Goal: Information Seeking & Learning: Learn about a topic

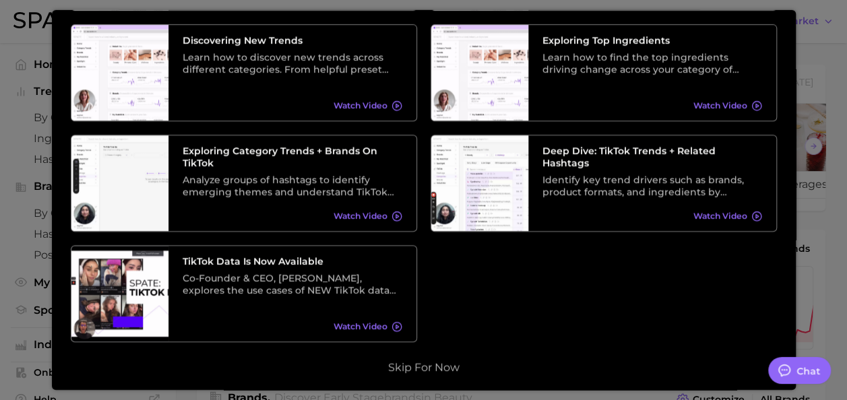
scroll to position [287, 0]
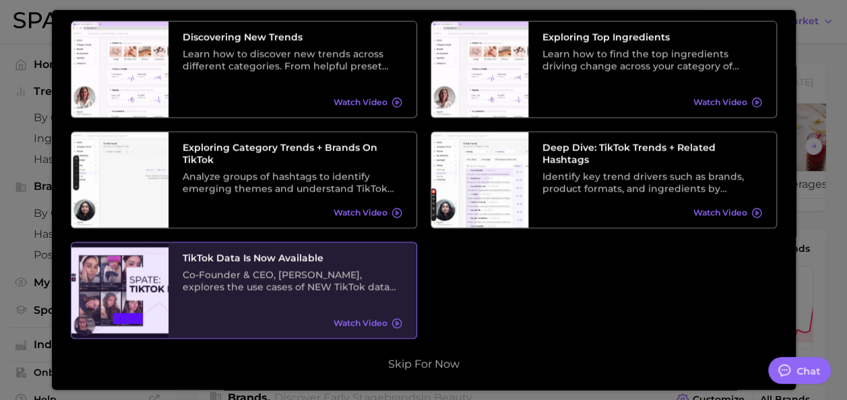
click at [356, 319] on span "Watch Video" at bounding box center [360, 323] width 54 height 10
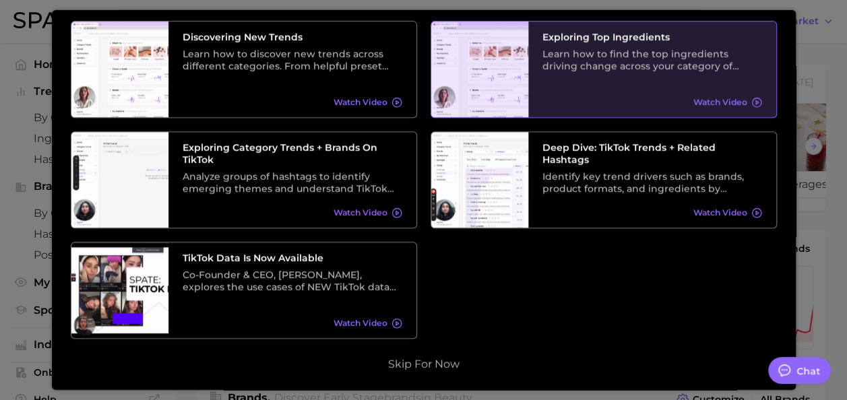
click at [714, 74] on div "Exploring Top Ingredients Learn how to find the top ingredients driving change …" at bounding box center [652, 69] width 248 height 96
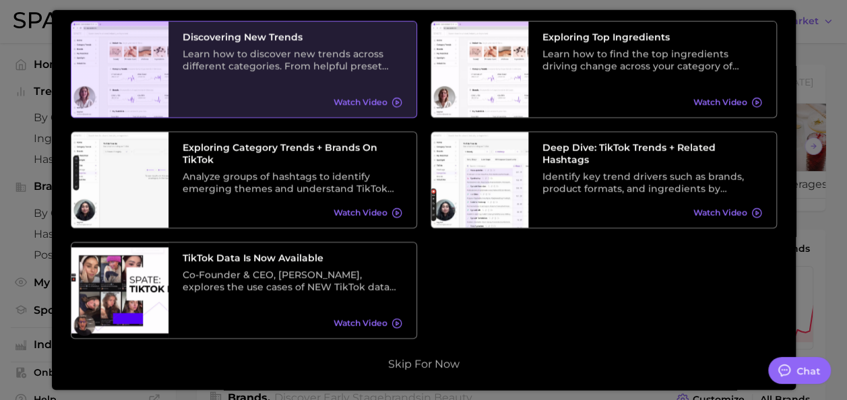
click at [250, 36] on h3 "Discovering New Trends" at bounding box center [293, 36] width 220 height 12
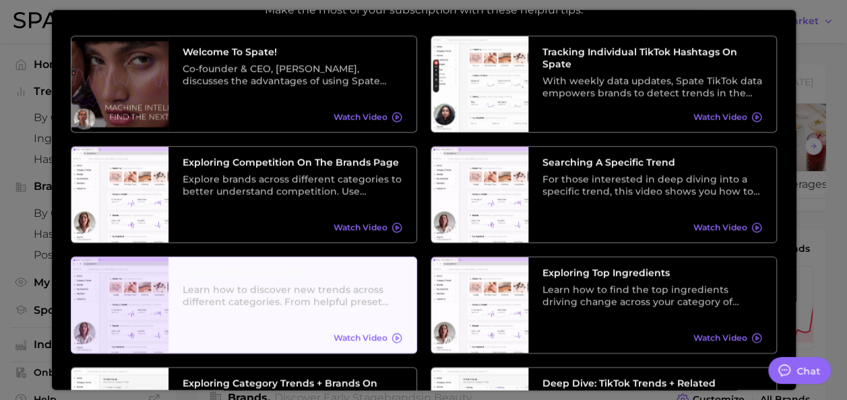
scroll to position [0, 0]
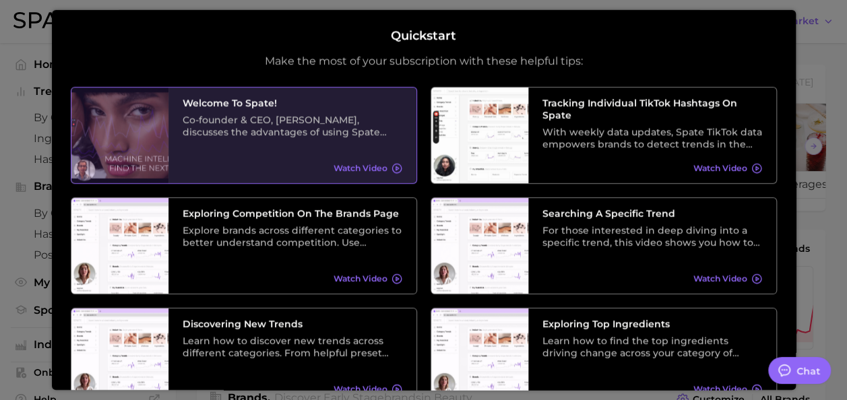
click at [365, 143] on div "Welcome to Spate! Co-founder & CEO, [PERSON_NAME], discusses the advantages of …" at bounding box center [292, 135] width 248 height 96
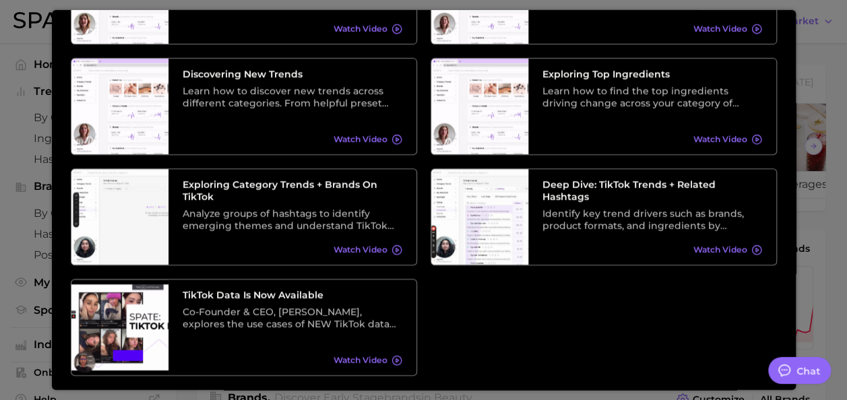
scroll to position [249, 0]
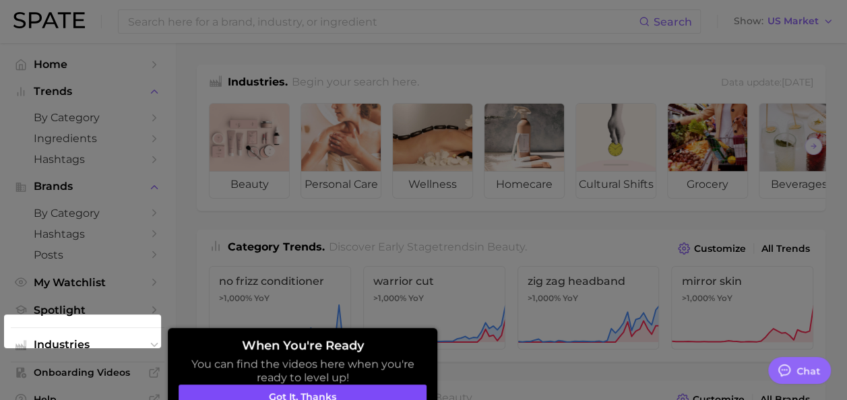
click at [358, 390] on button "Got it, thanks" at bounding box center [302, 398] width 248 height 26
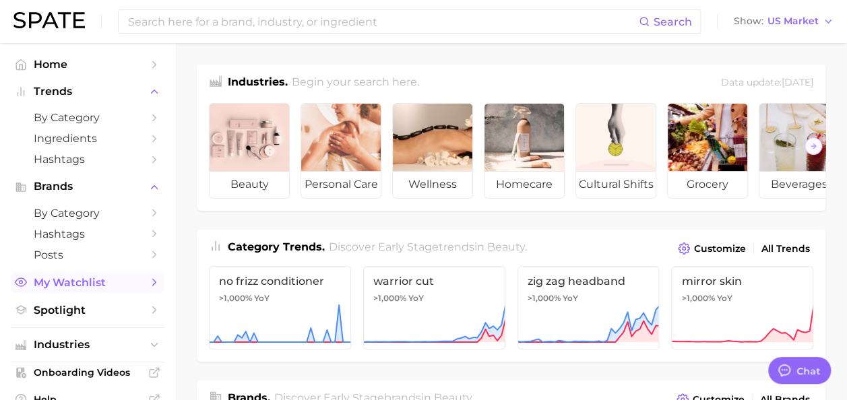
click at [112, 279] on span "My Watchlist" at bounding box center [88, 282] width 108 height 13
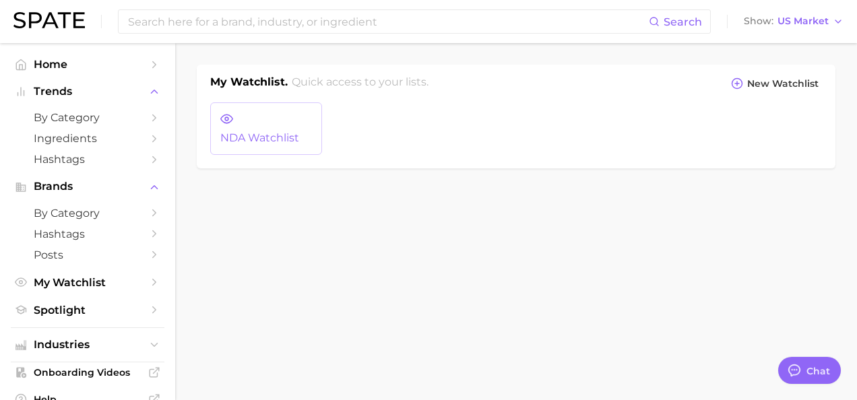
click at [256, 125] on link "NDA Watchlist" at bounding box center [266, 128] width 112 height 53
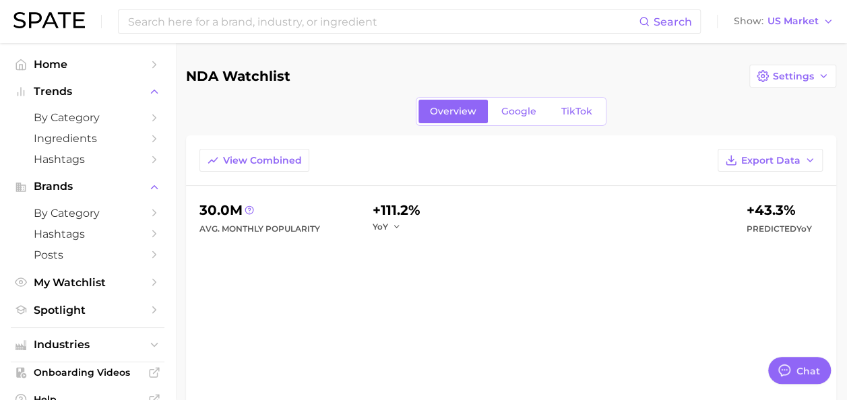
type textarea "x"
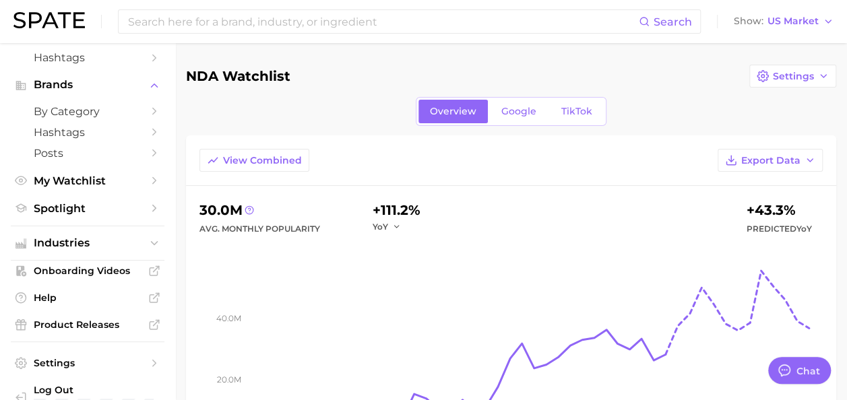
scroll to position [127, 0]
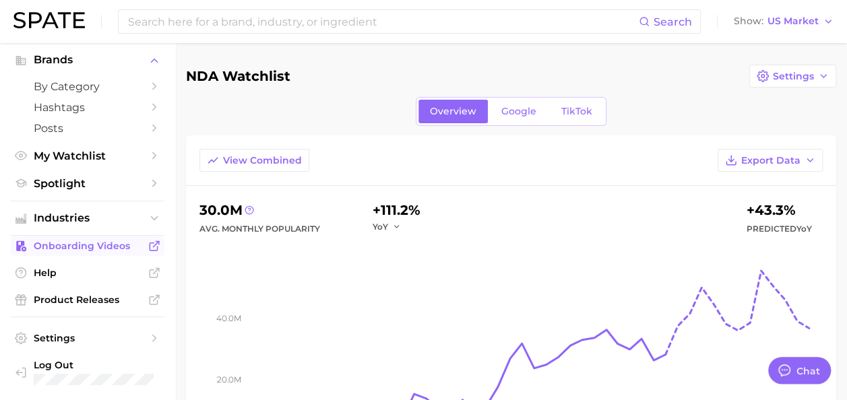
click at [106, 245] on span "Onboarding Videos" at bounding box center [88, 246] width 108 height 12
